Goal: Book appointment/travel/reservation

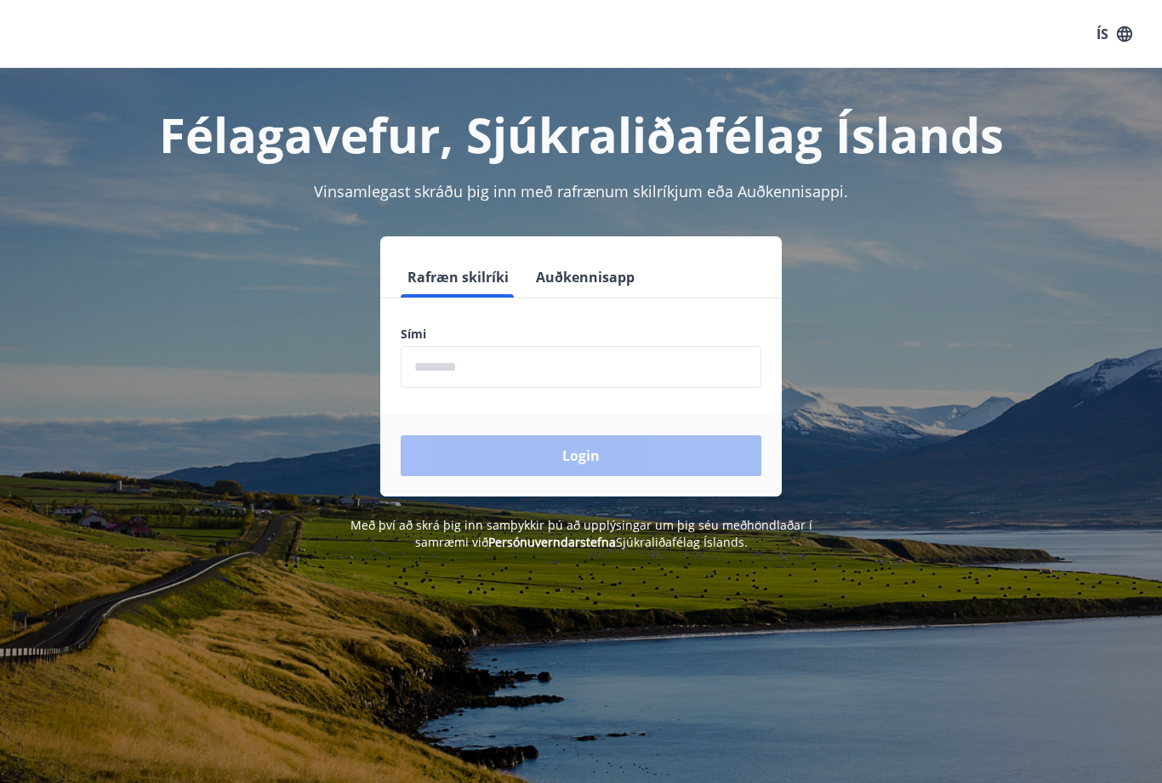
click at [659, 363] on input "phone" at bounding box center [581, 367] width 361 height 42
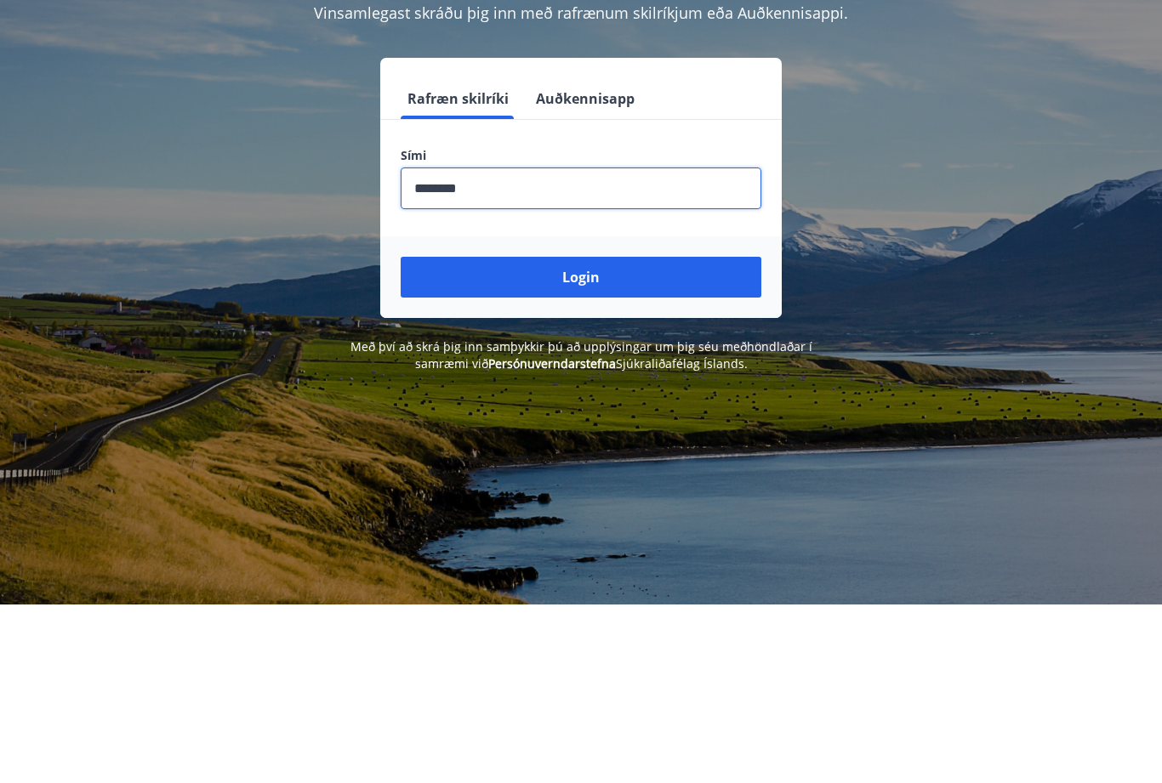
type input "********"
click at [646, 436] on button "Login" at bounding box center [581, 456] width 361 height 41
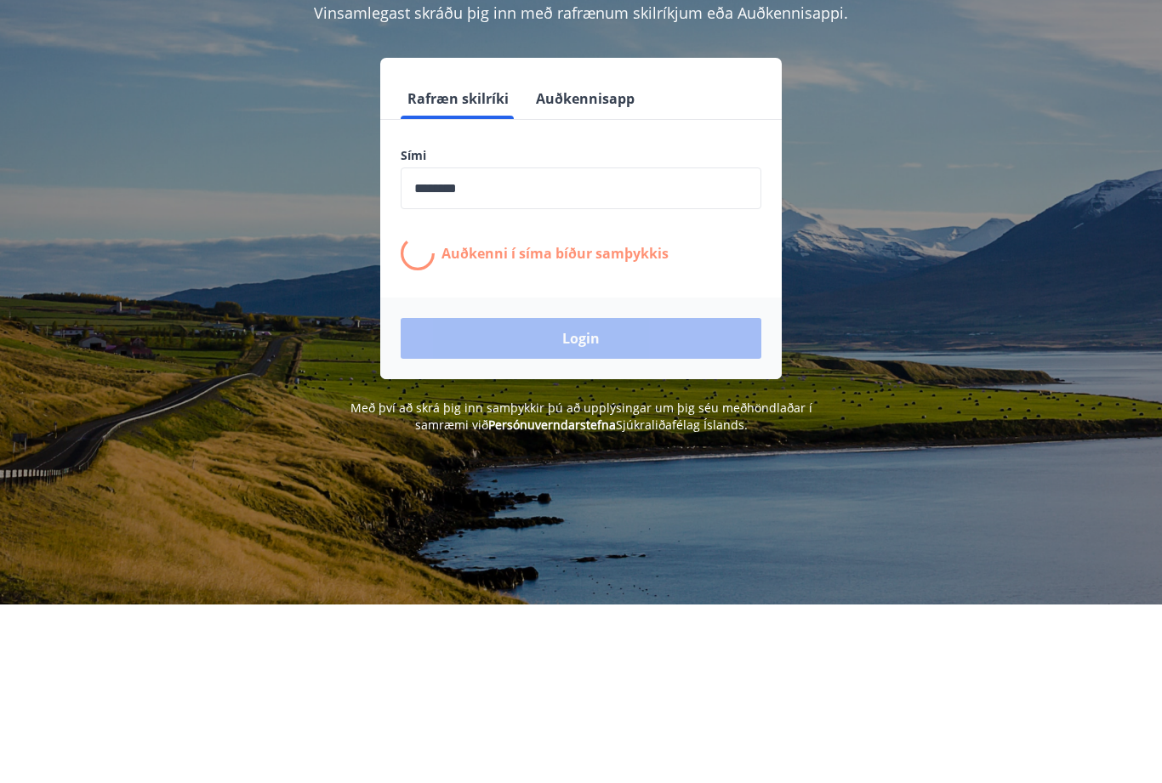
scroll to position [179, 0]
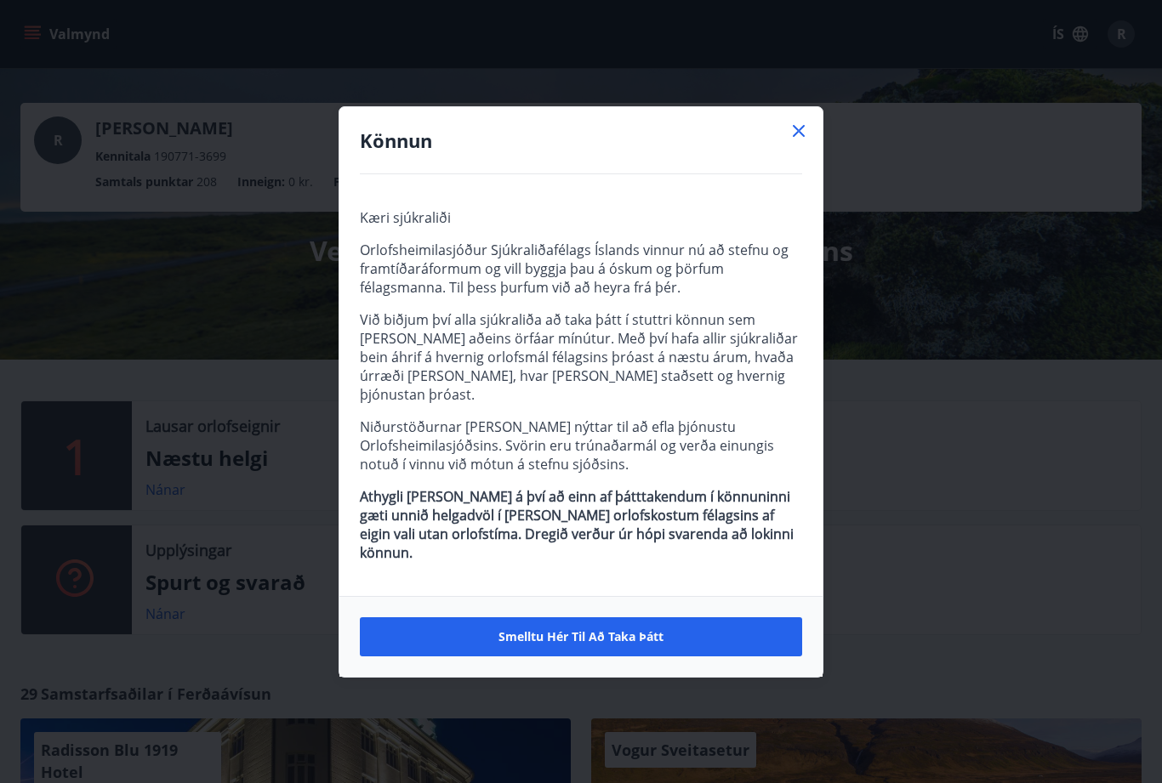
click at [600, 630] on span "Smelltu hér til að taka þátt" at bounding box center [580, 637] width 165 height 17
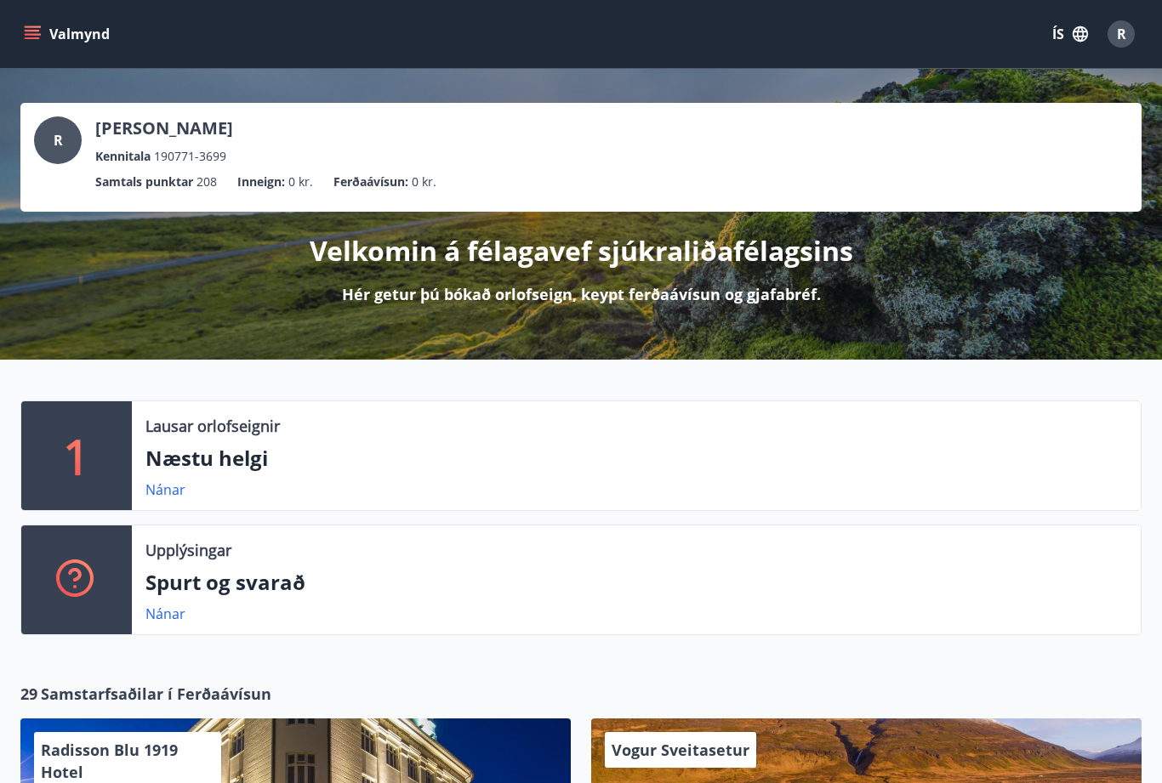
click at [316, 469] on p "Næstu helgi" at bounding box center [636, 458] width 982 height 29
click at [272, 461] on p "Næstu helgi" at bounding box center [636, 458] width 982 height 29
click at [180, 493] on link "Nánar" at bounding box center [165, 490] width 40 height 19
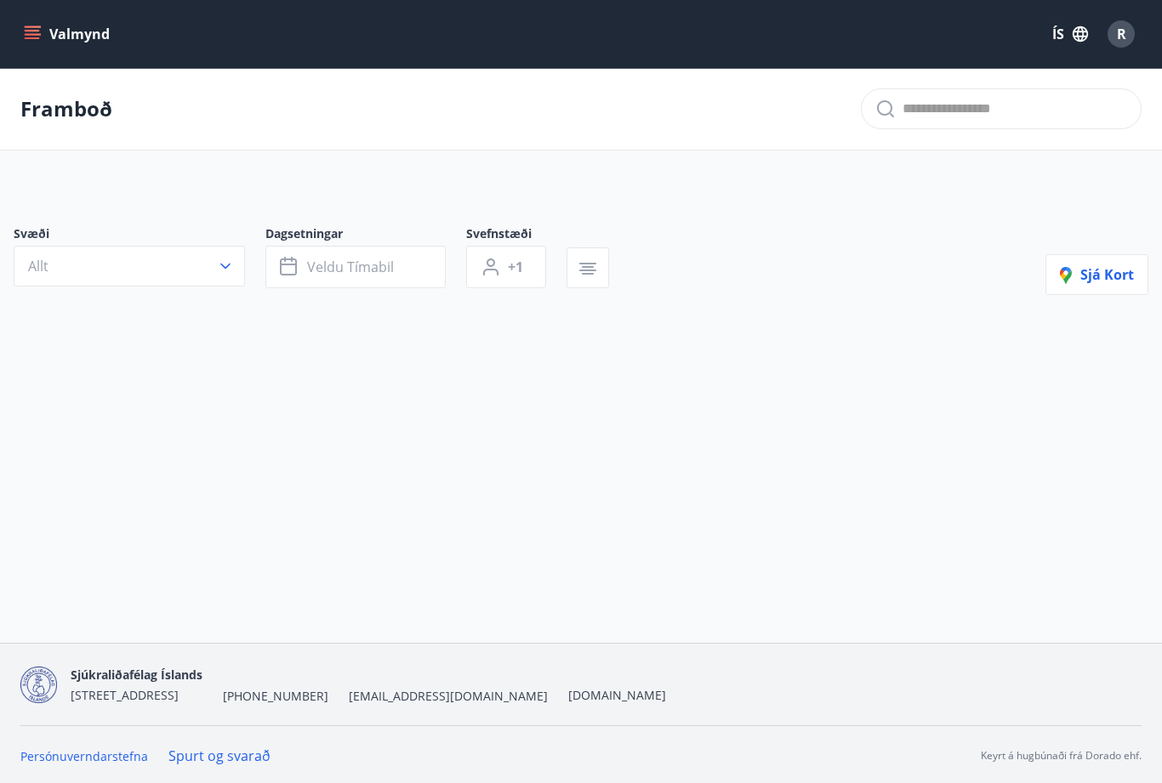
type input "*"
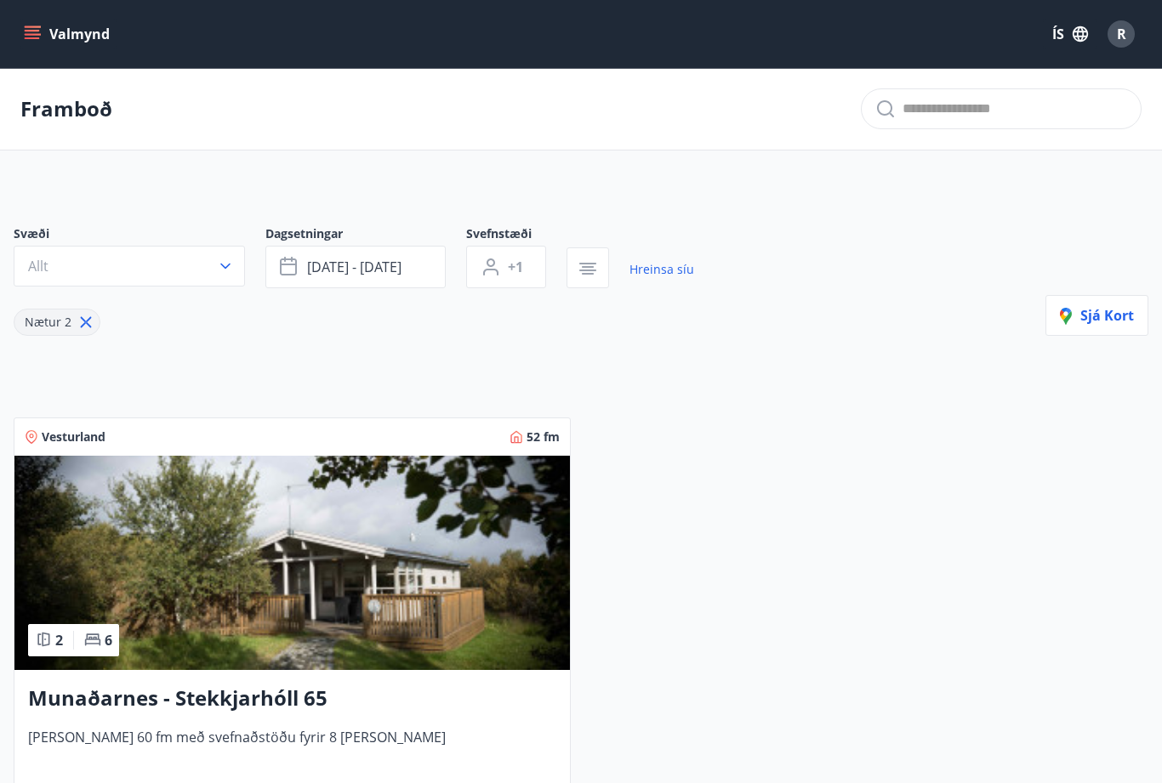
click at [69, 108] on p "Framboð" at bounding box center [66, 108] width 92 height 29
click at [31, 31] on icon "menu" at bounding box center [32, 31] width 15 height 2
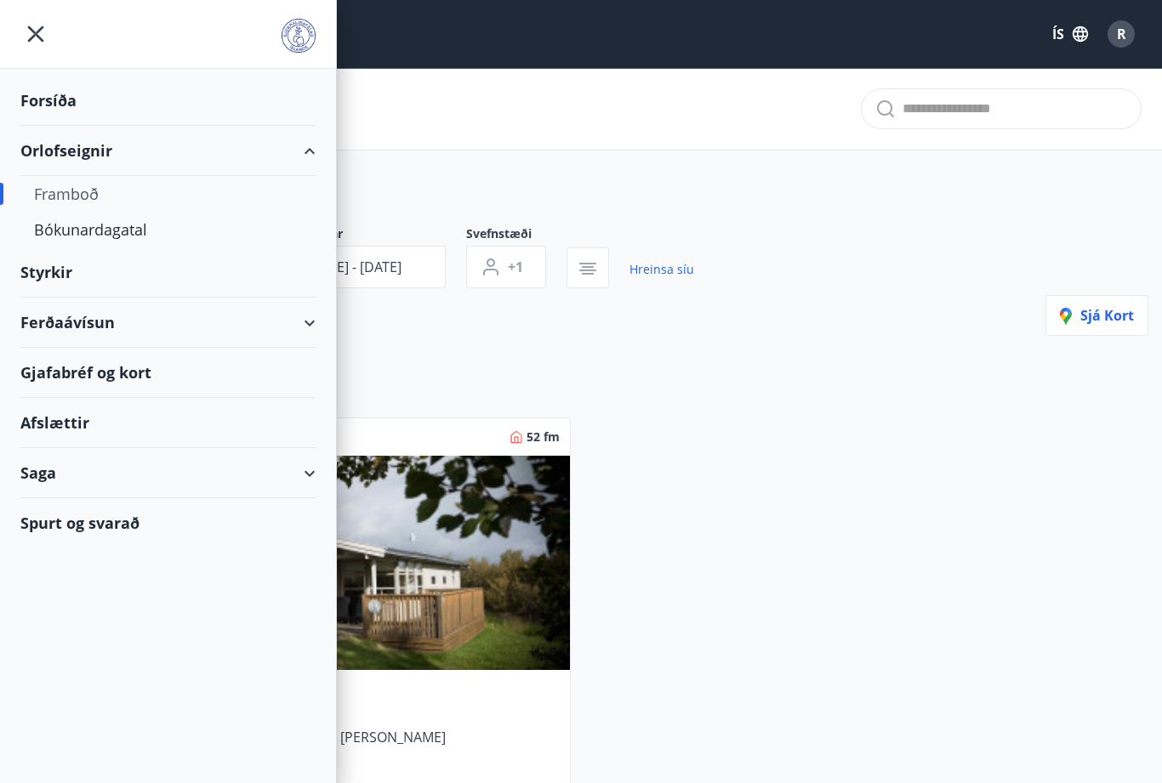
click at [93, 225] on div "Bókunardagatal" at bounding box center [168, 230] width 268 height 36
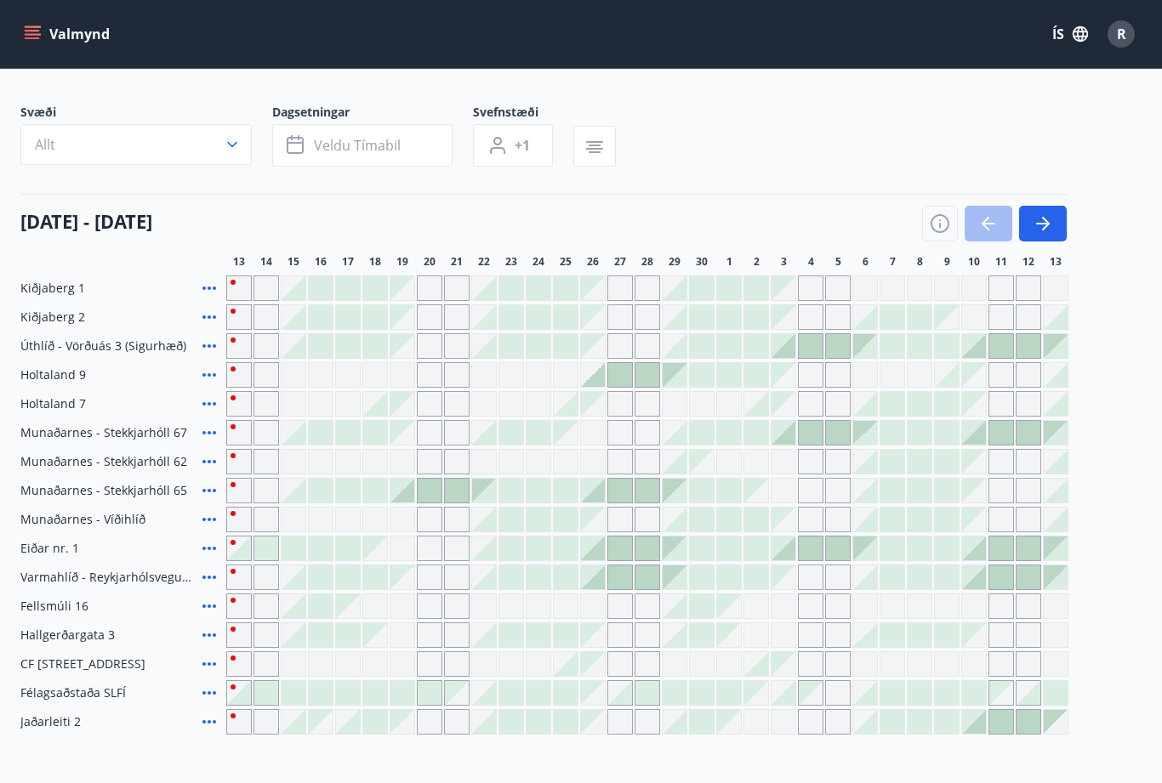
scroll to position [70, 0]
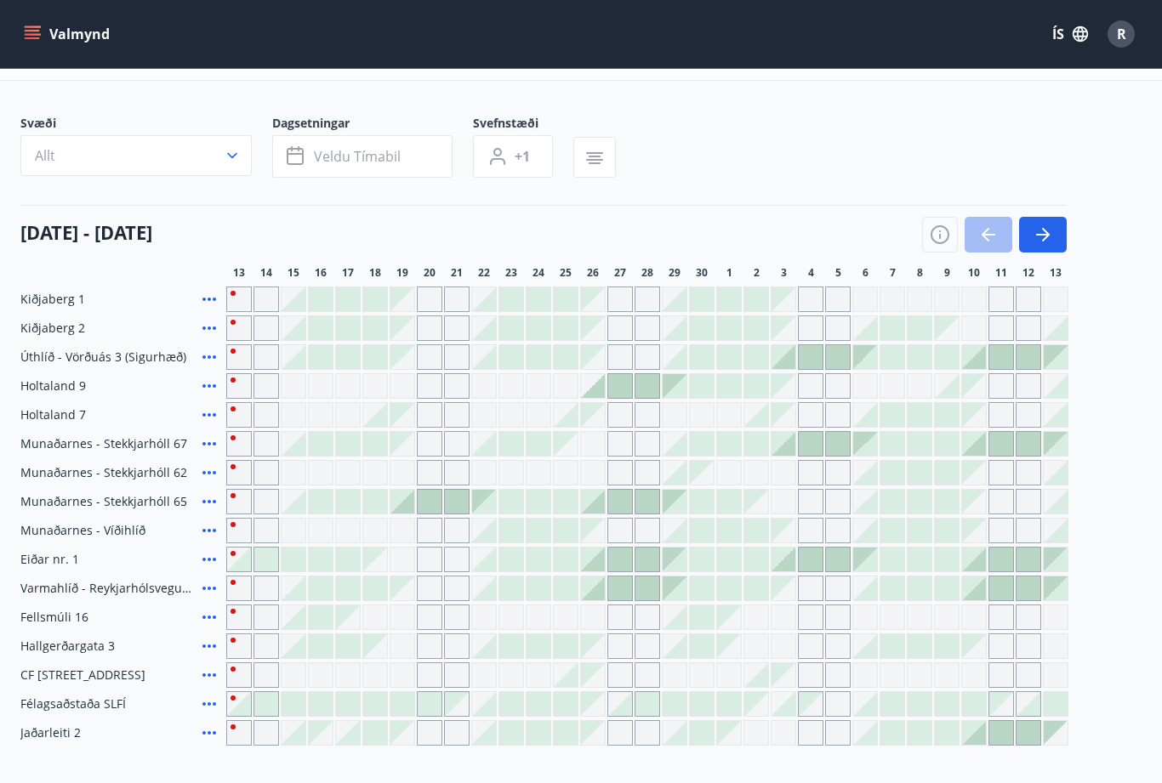
click at [249, 145] on button "Allt" at bounding box center [135, 155] width 231 height 41
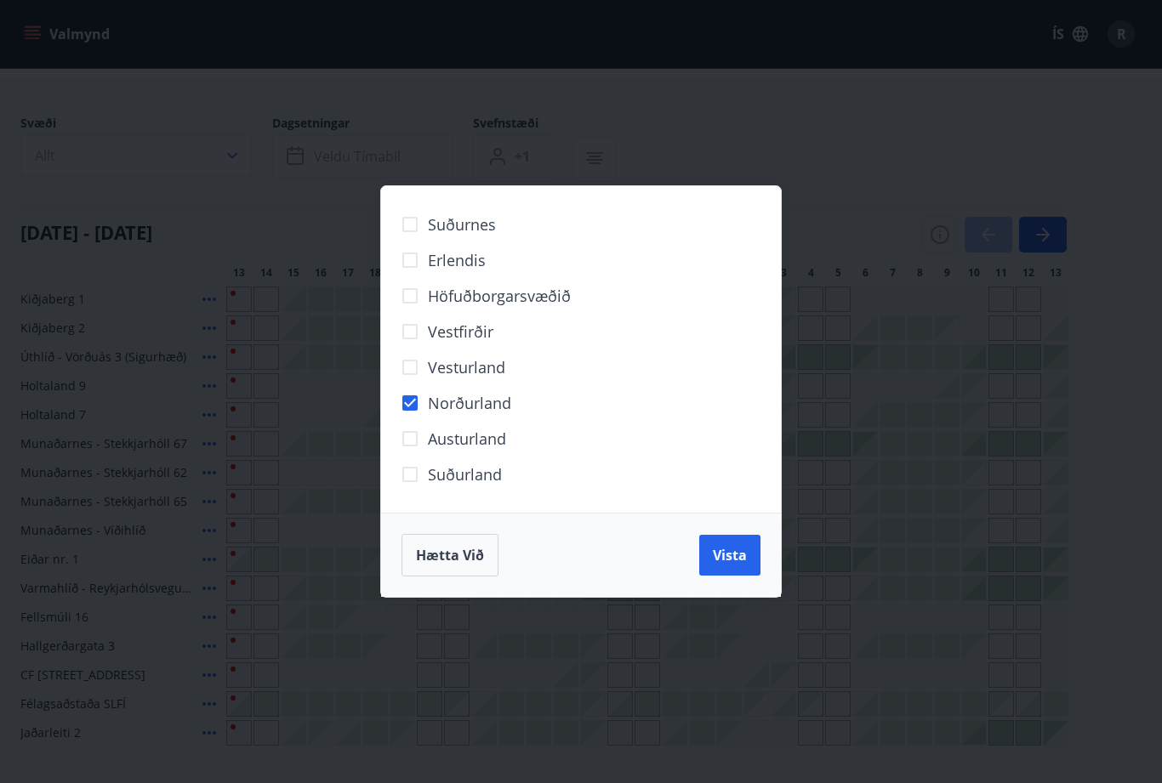
click at [758, 572] on button "Vista" at bounding box center [729, 555] width 61 height 41
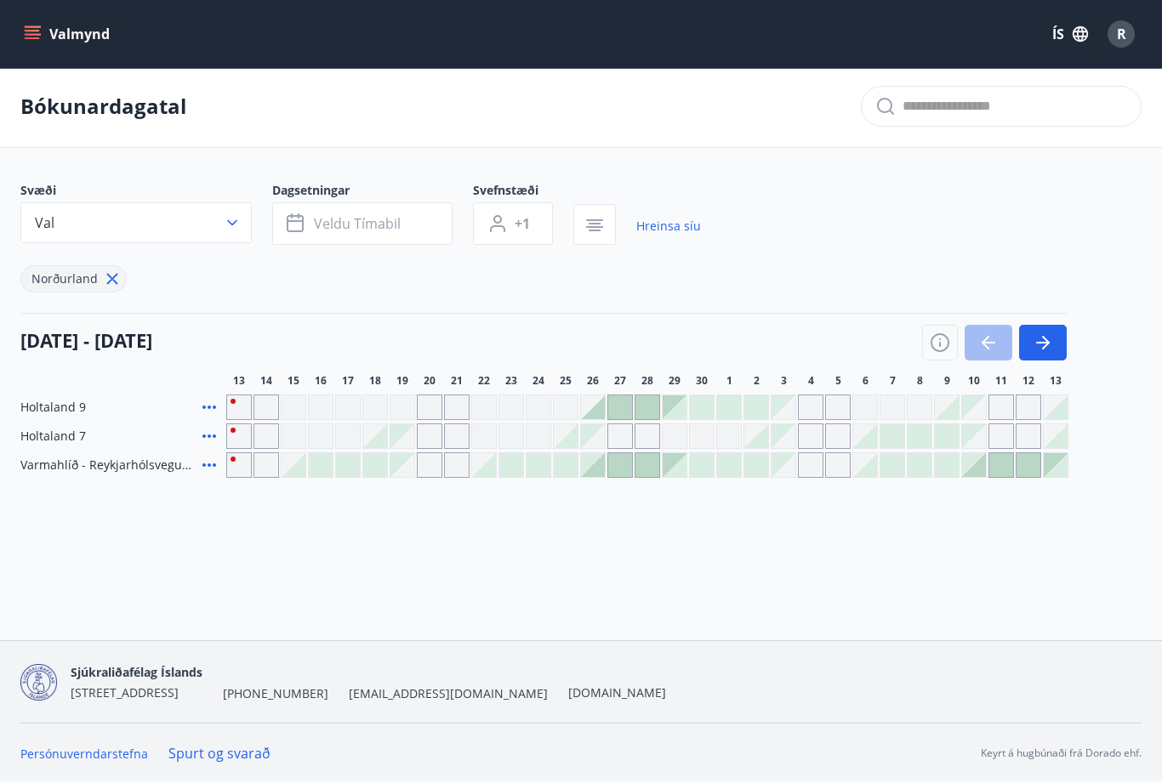
scroll to position [3, 0]
click at [875, 467] on div at bounding box center [865, 465] width 24 height 24
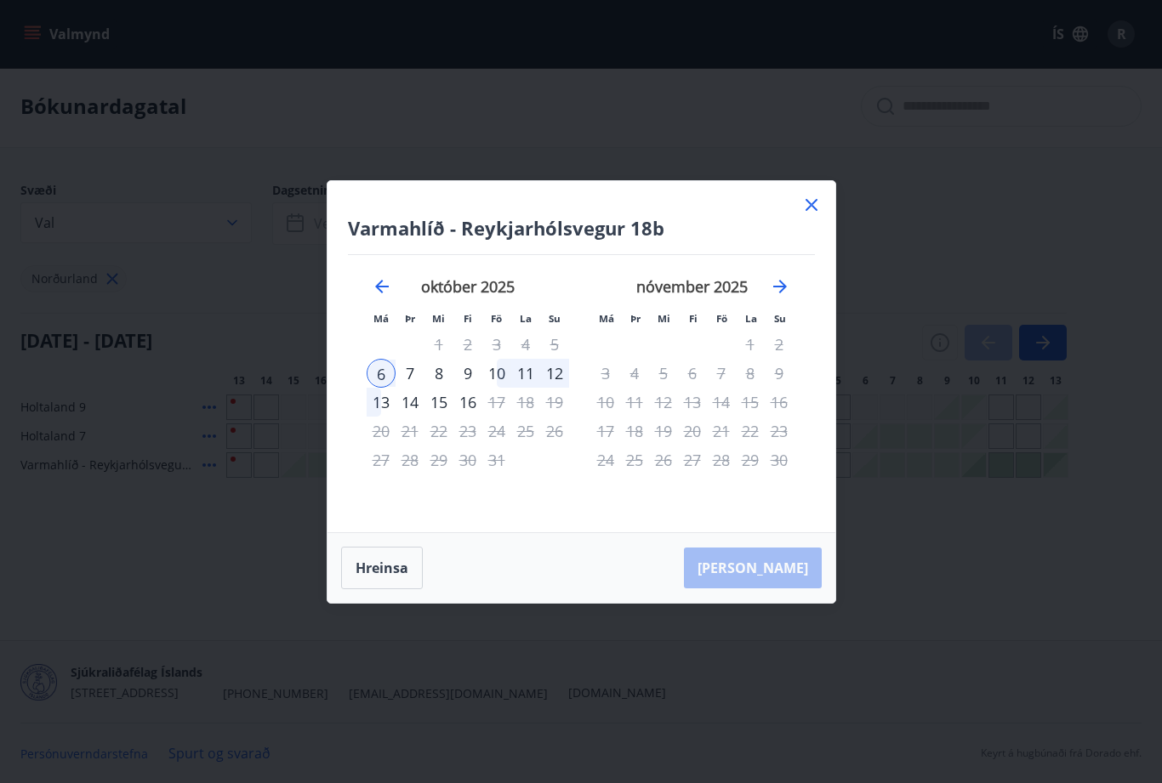
click at [818, 215] on icon at bounding box center [811, 205] width 20 height 20
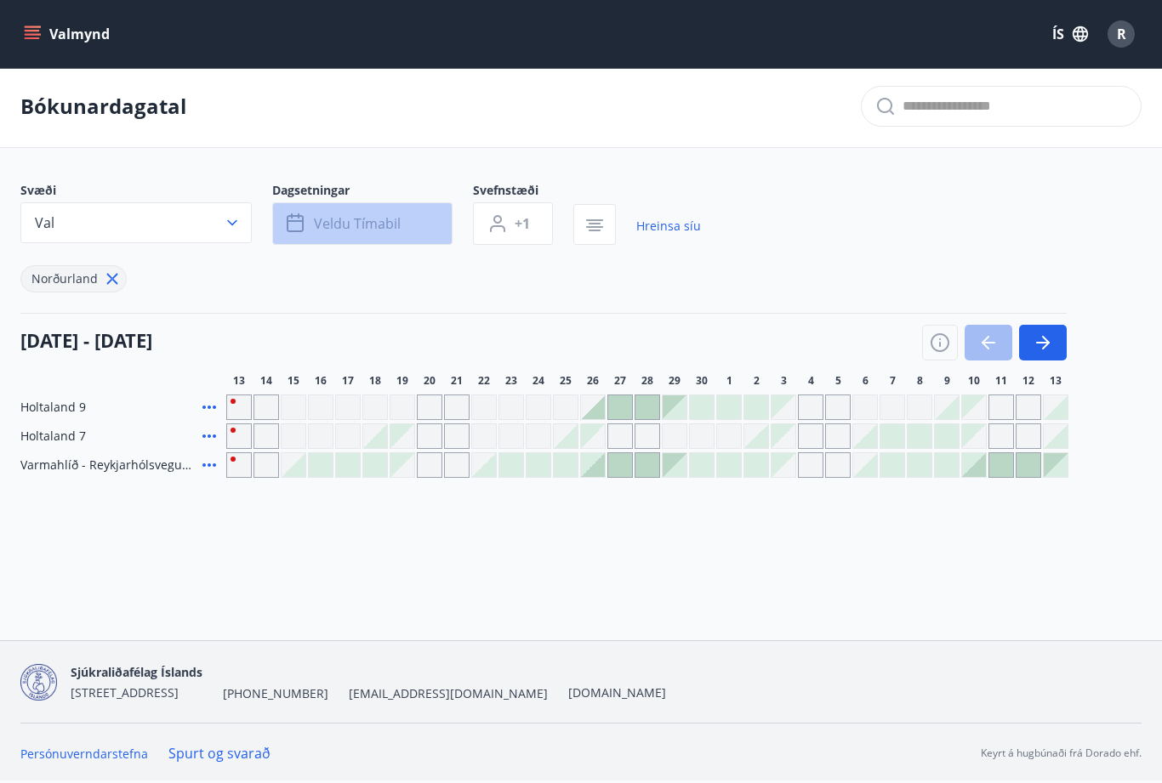
click at [392, 225] on span "Veldu tímabil" at bounding box center [357, 223] width 87 height 19
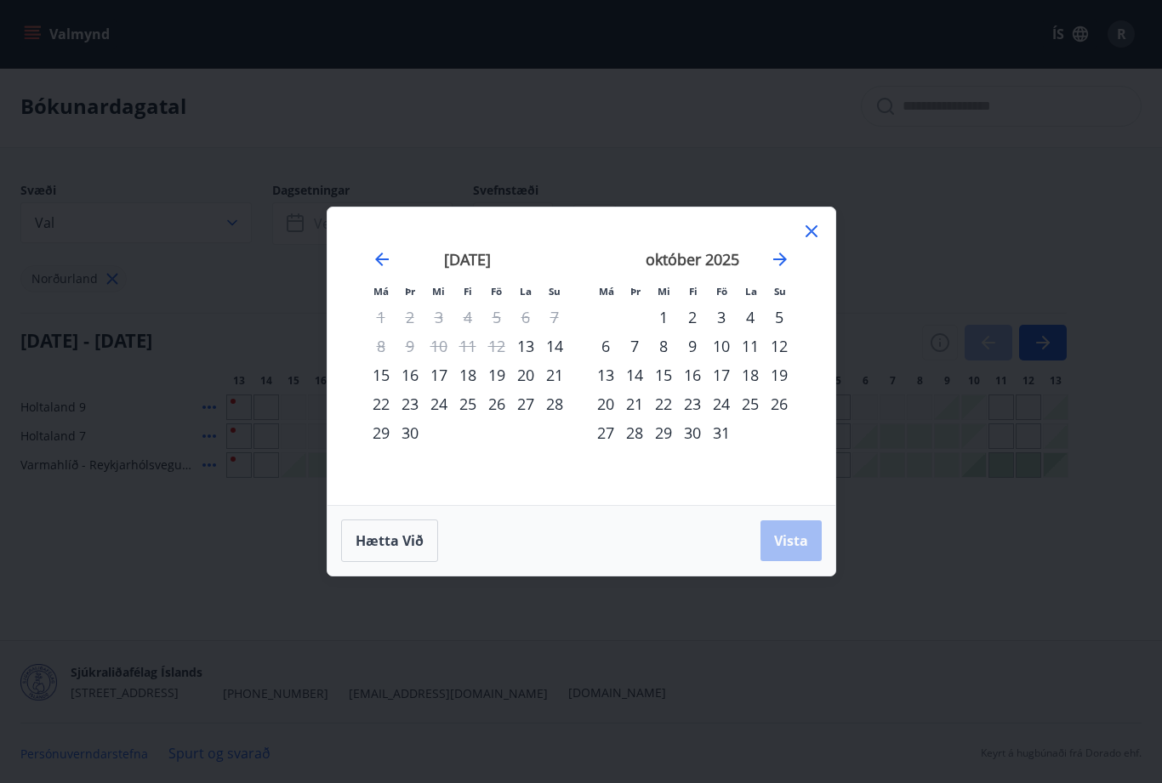
click at [536, 390] on div "20" at bounding box center [525, 375] width 29 height 29
click at [502, 390] on div "19" at bounding box center [496, 375] width 29 height 29
click at [565, 390] on div "21" at bounding box center [554, 375] width 29 height 29
click at [818, 551] on button "Vista" at bounding box center [790, 541] width 61 height 41
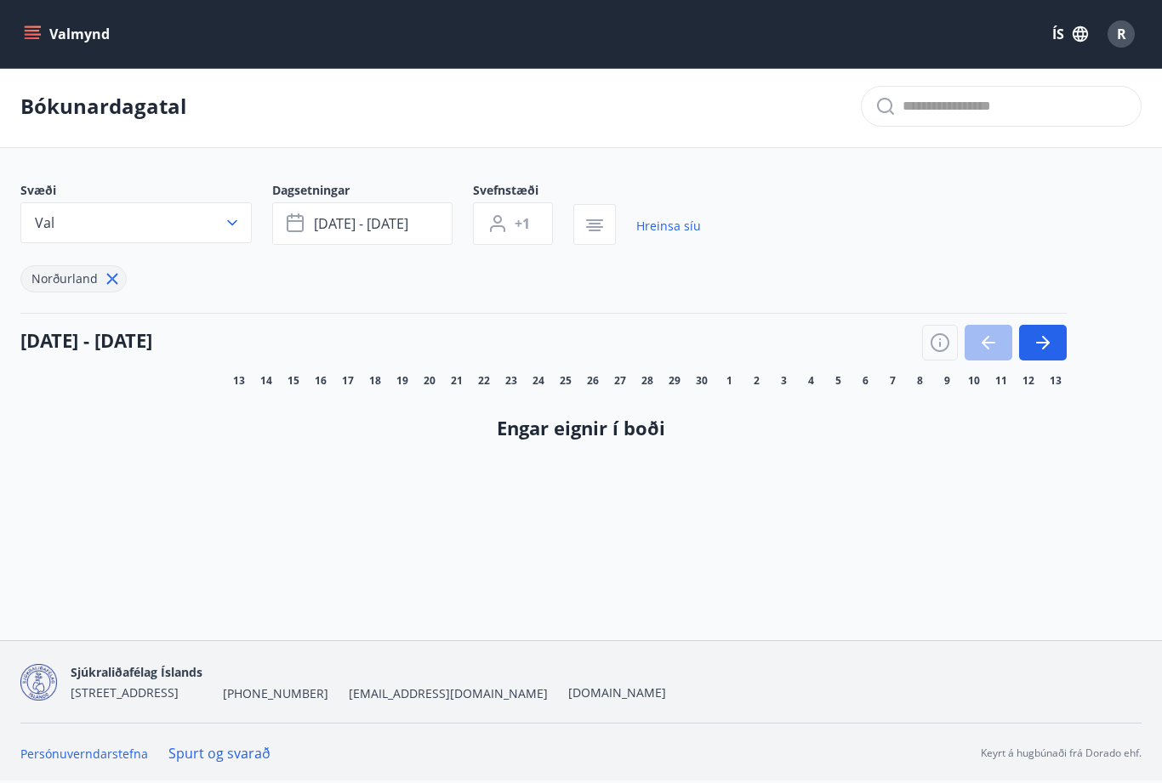
click at [418, 229] on button "sep 19 - sep 21" at bounding box center [362, 223] width 180 height 43
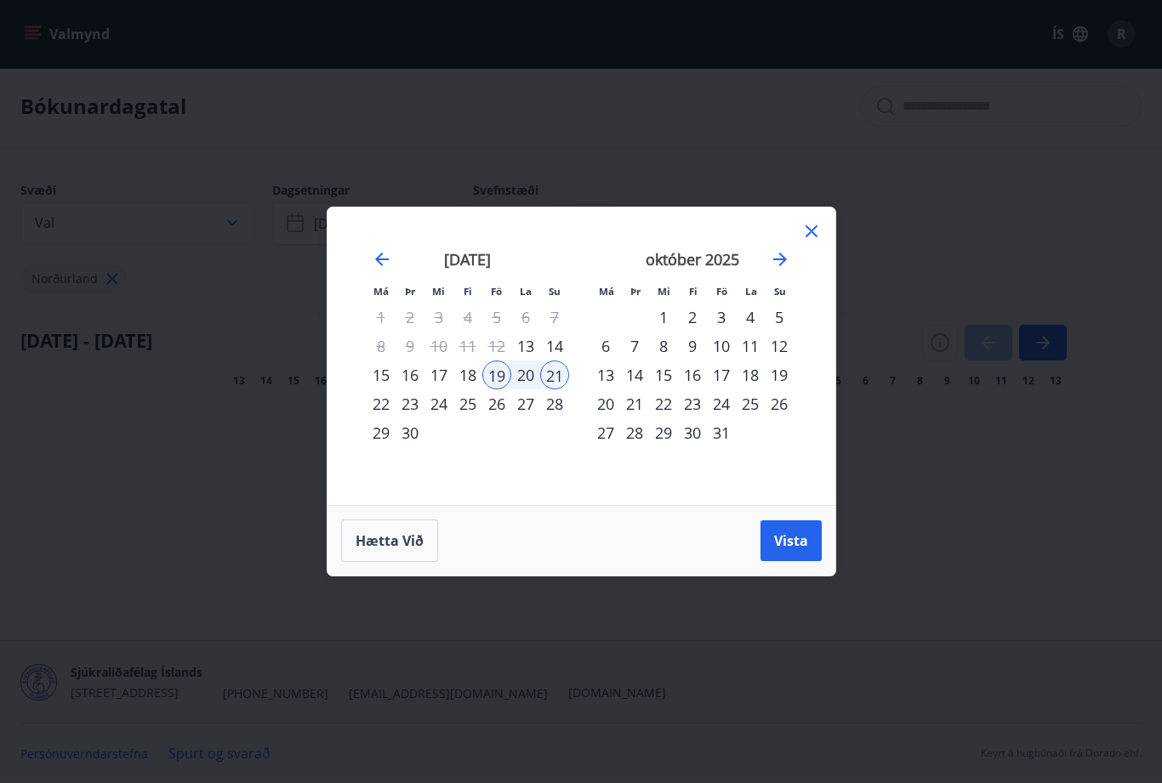
click at [733, 332] on div "3" at bounding box center [721, 317] width 29 height 29
click at [790, 332] on div "5" at bounding box center [779, 317] width 29 height 29
click at [817, 561] on button "Vista" at bounding box center [790, 541] width 61 height 41
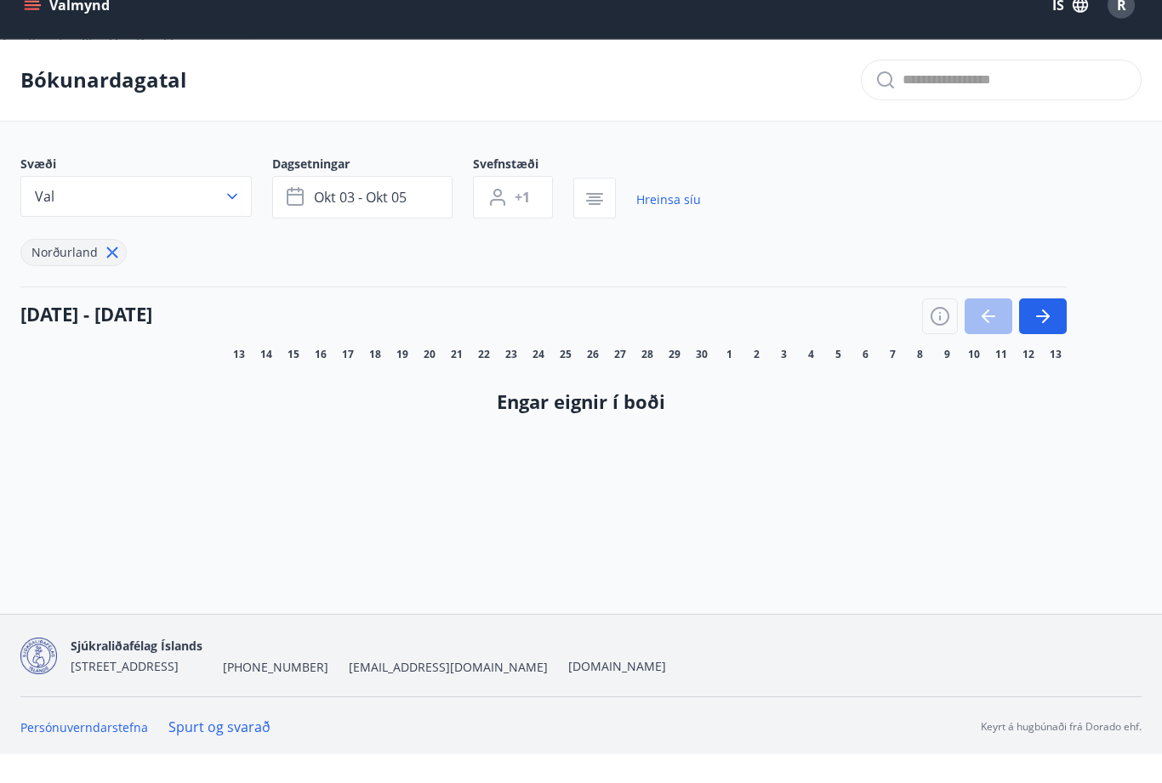
scroll to position [3, 0]
